Goal: Obtain resource: Download file/media

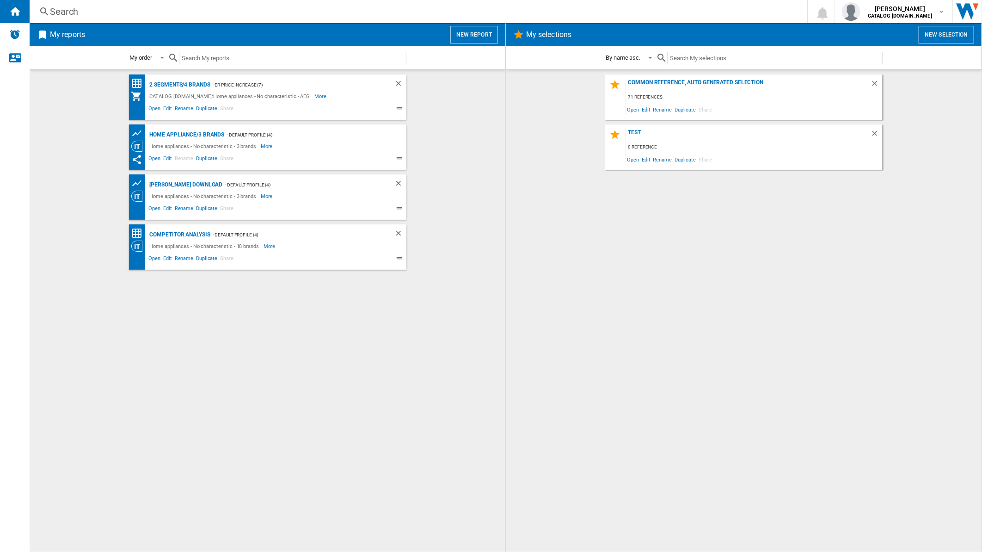
click at [469, 36] on button "New report" at bounding box center [475, 35] width 48 height 18
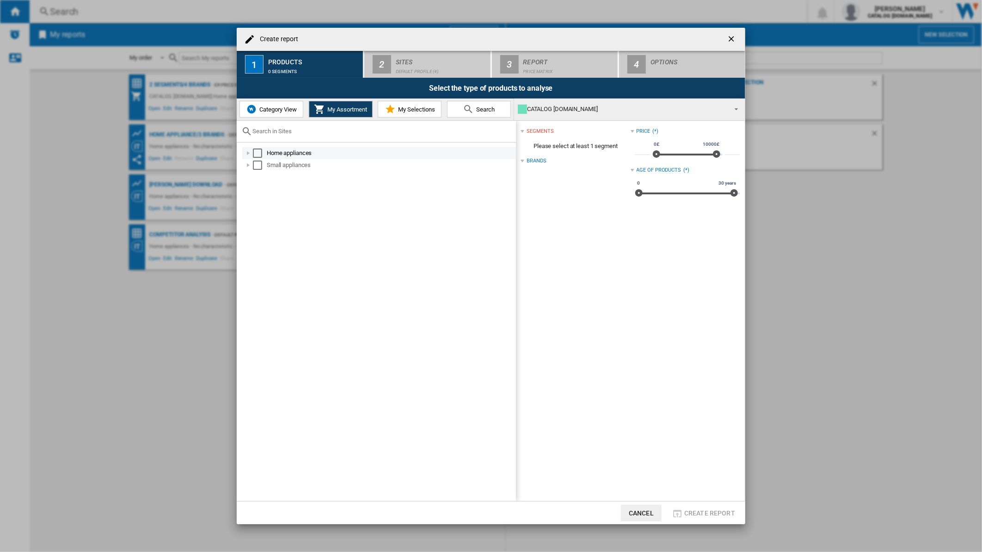
click at [256, 151] on div "Select" at bounding box center [257, 152] width 9 height 9
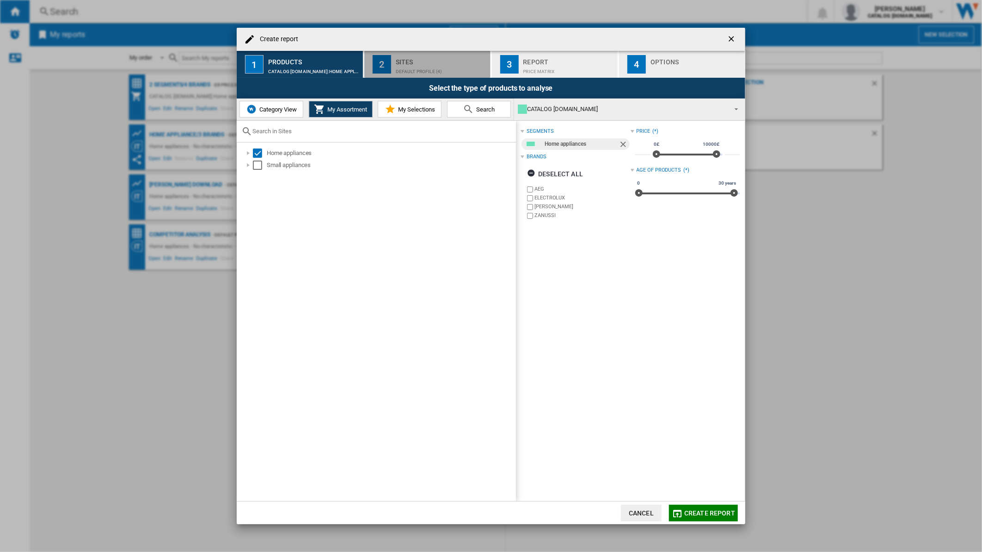
click at [427, 66] on div "Default profile (4)" at bounding box center [441, 69] width 91 height 10
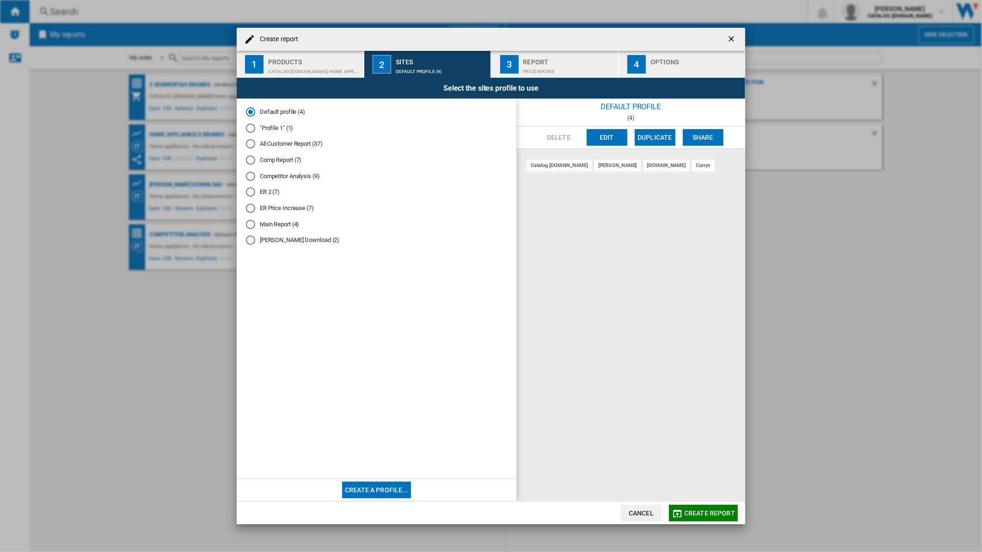
click at [599, 140] on button "Edit" at bounding box center [607, 137] width 41 height 17
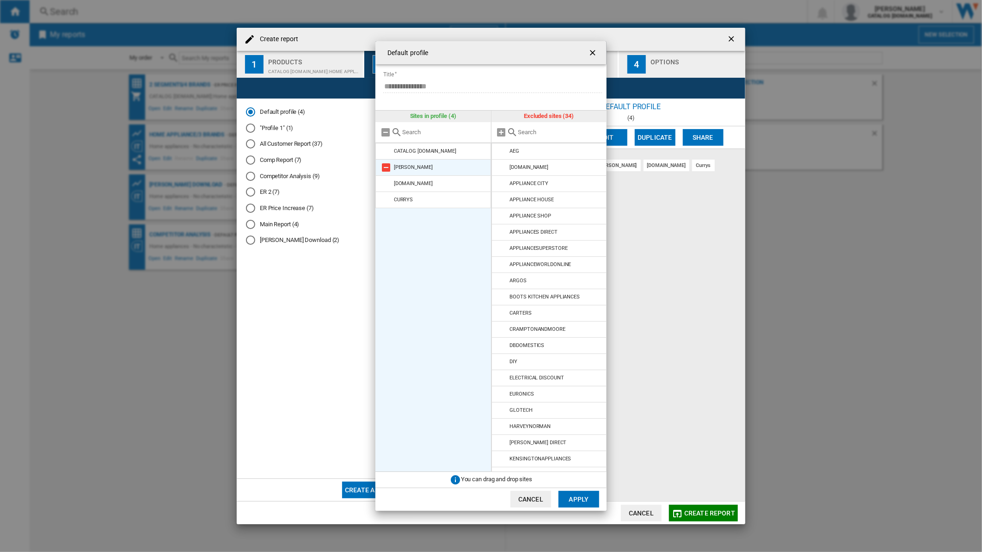
click at [387, 162] on md-icon at bounding box center [386, 167] width 11 height 11
click at [387, 178] on md-icon at bounding box center [386, 183] width 11 height 11
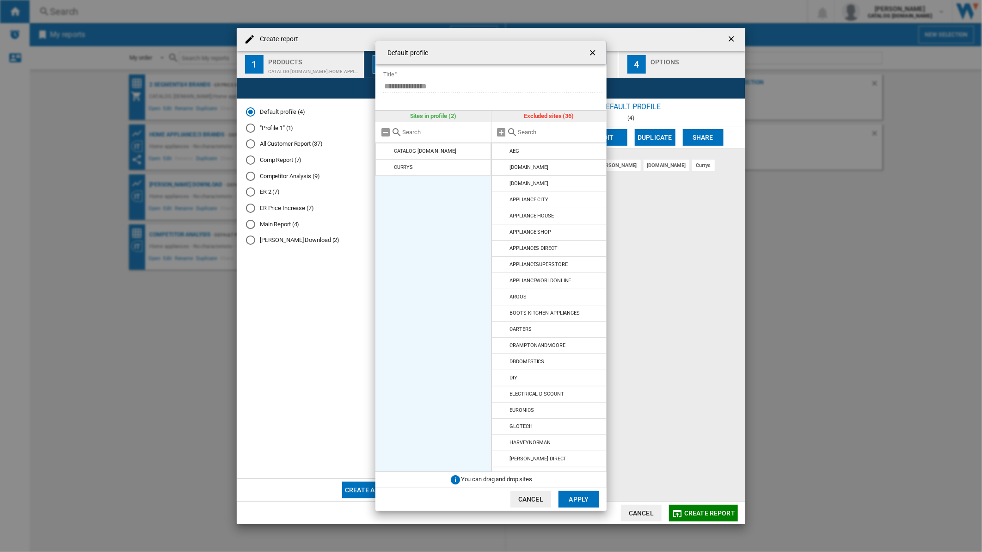
click at [387, 162] on md-icon at bounding box center [386, 167] width 11 height 11
click at [502, 164] on md-icon at bounding box center [502, 167] width 11 height 11
click at [581, 504] on button "Apply" at bounding box center [579, 499] width 41 height 17
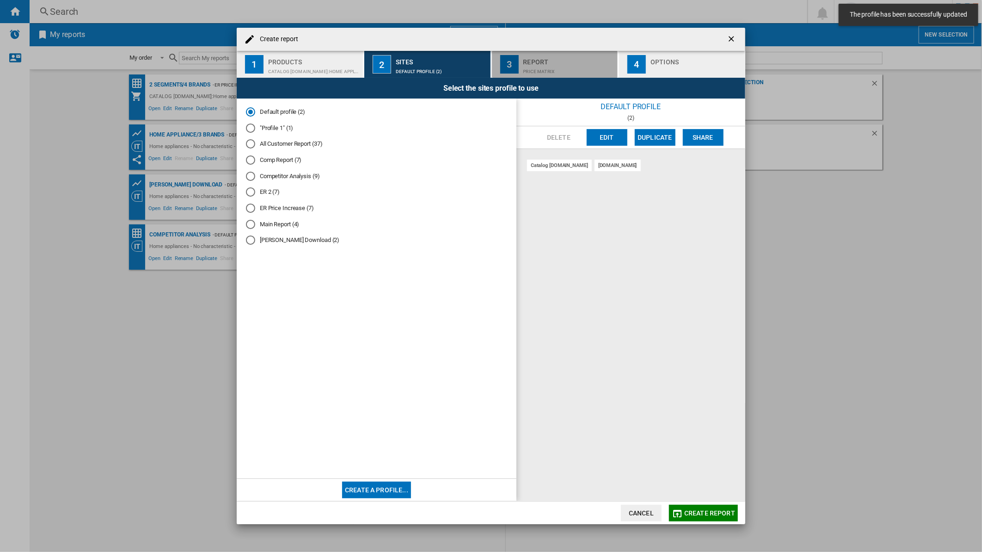
click at [529, 62] on div "Report" at bounding box center [569, 60] width 91 height 10
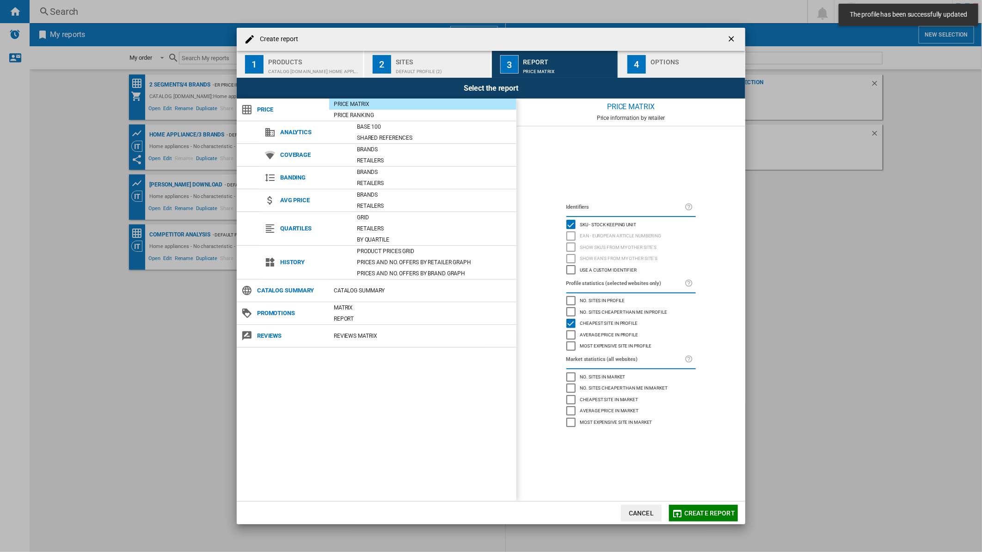
click at [671, 66] on div "button" at bounding box center [696, 69] width 91 height 10
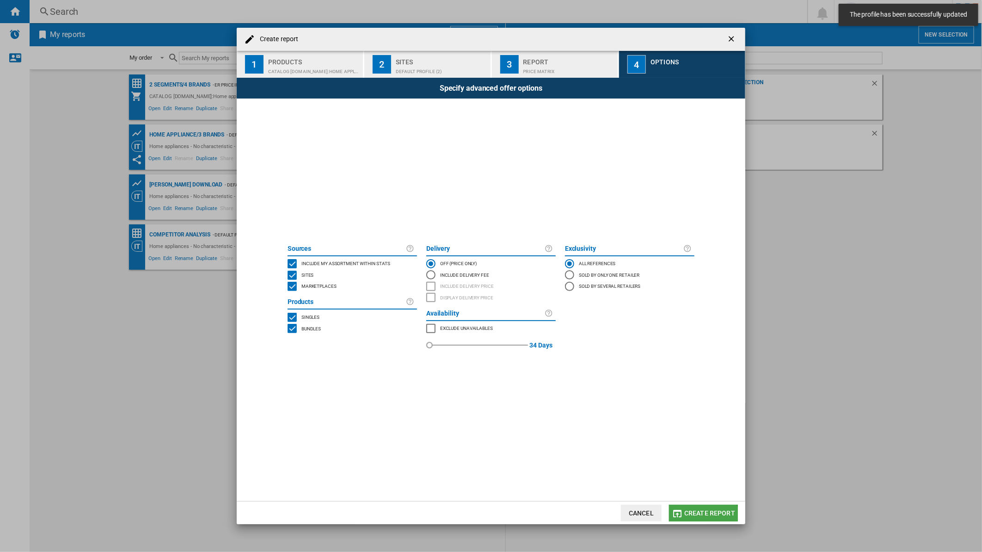
click at [698, 519] on button "Create report" at bounding box center [703, 513] width 69 height 17
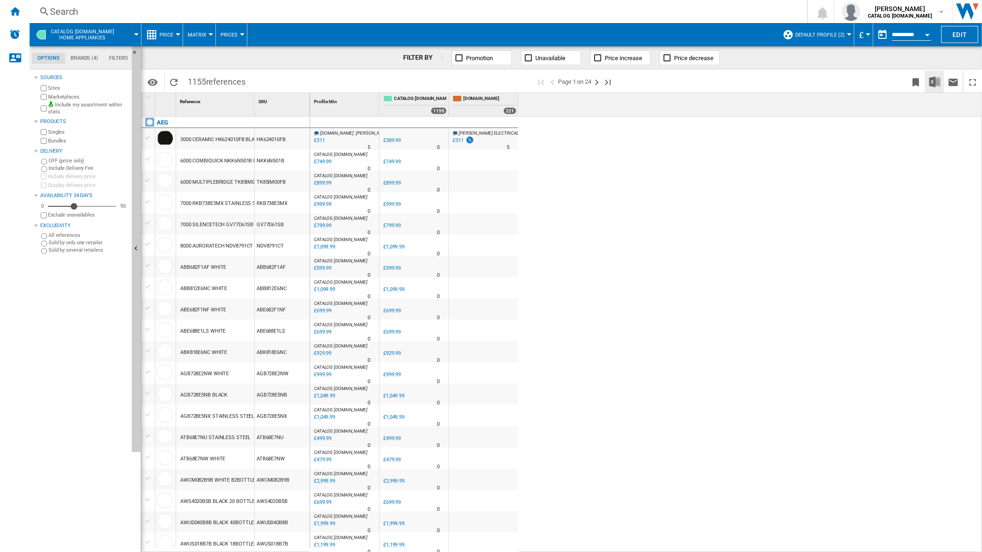
click at [934, 83] on img "Download in Excel" at bounding box center [935, 81] width 11 height 11
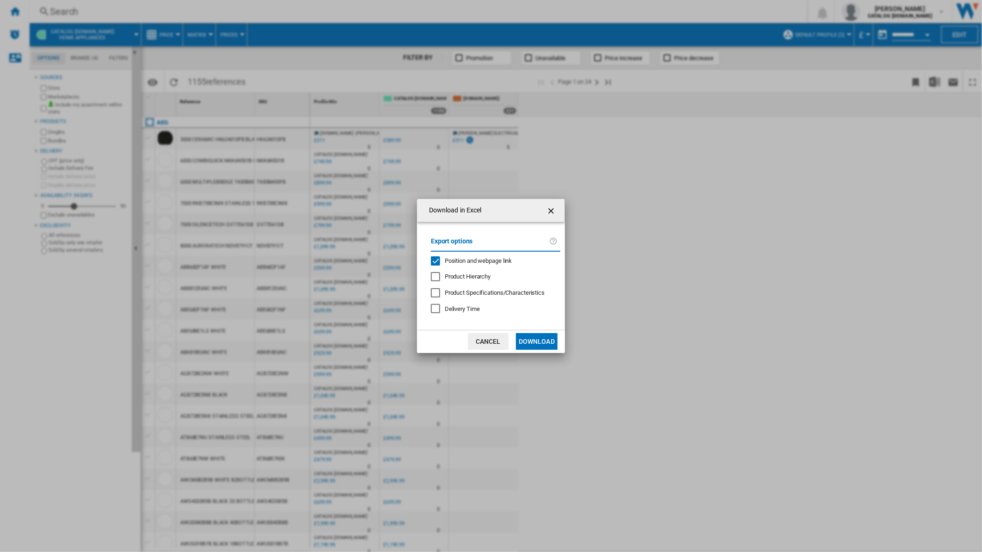
click at [471, 260] on span "Position and webpage link" at bounding box center [479, 260] width 68 height 7
click at [545, 345] on button "Download" at bounding box center [537, 341] width 42 height 17
